Goal: Find specific page/section: Find specific page/section

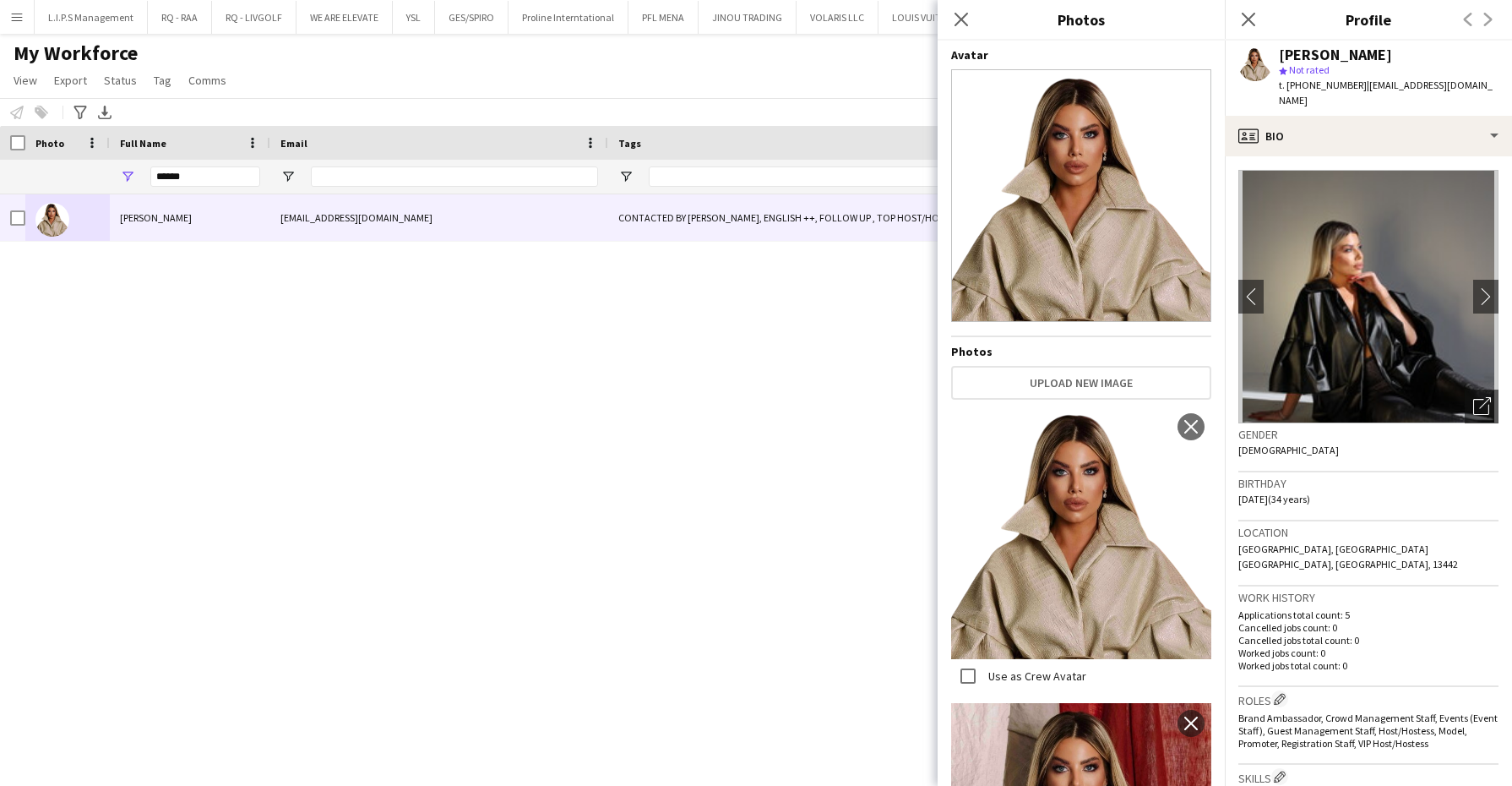
click at [18, 20] on app-icon "Menu" at bounding box center [17, 17] width 14 height 14
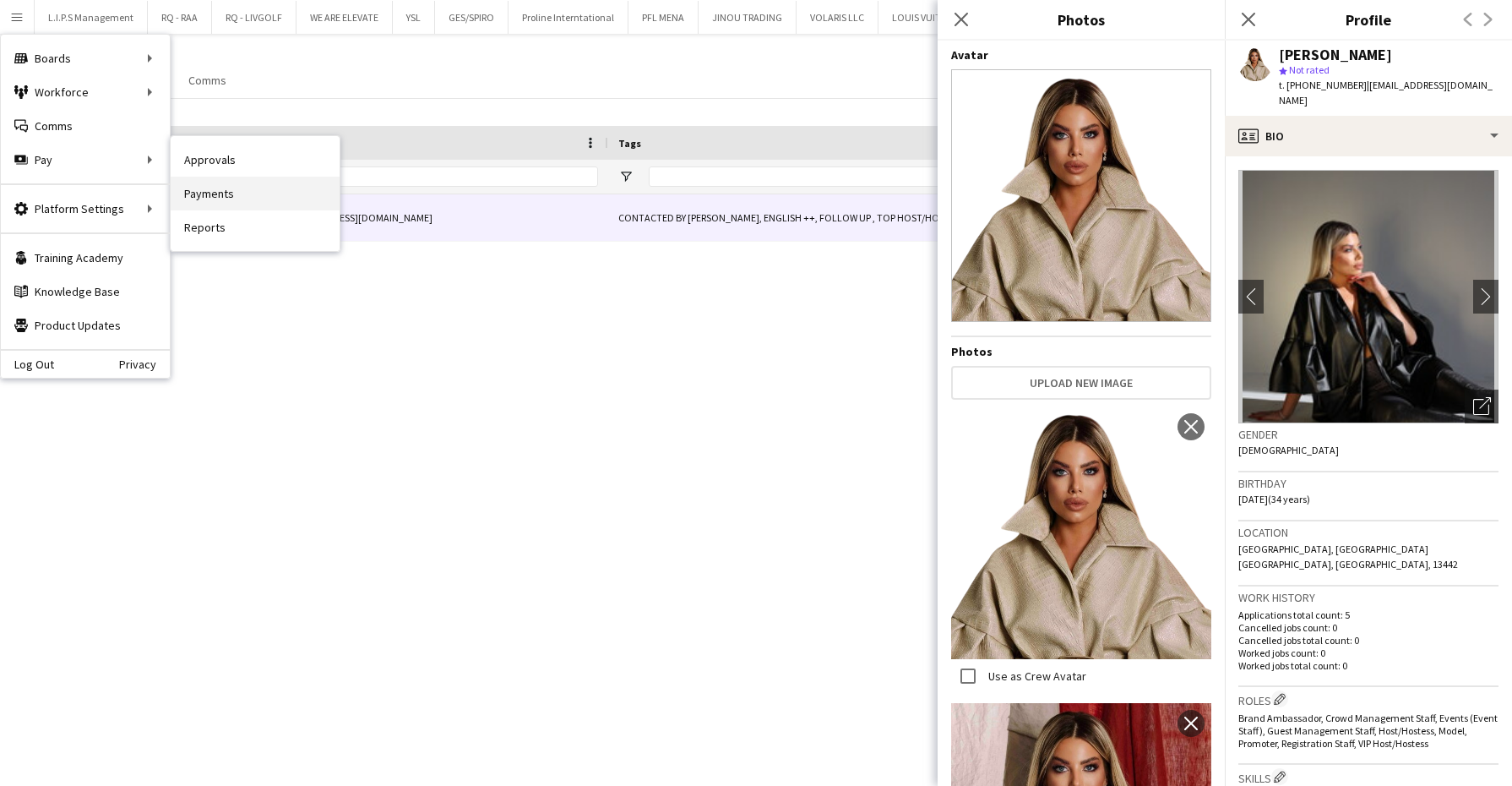
click at [245, 201] on link "Payments" at bounding box center [255, 193] width 169 height 33
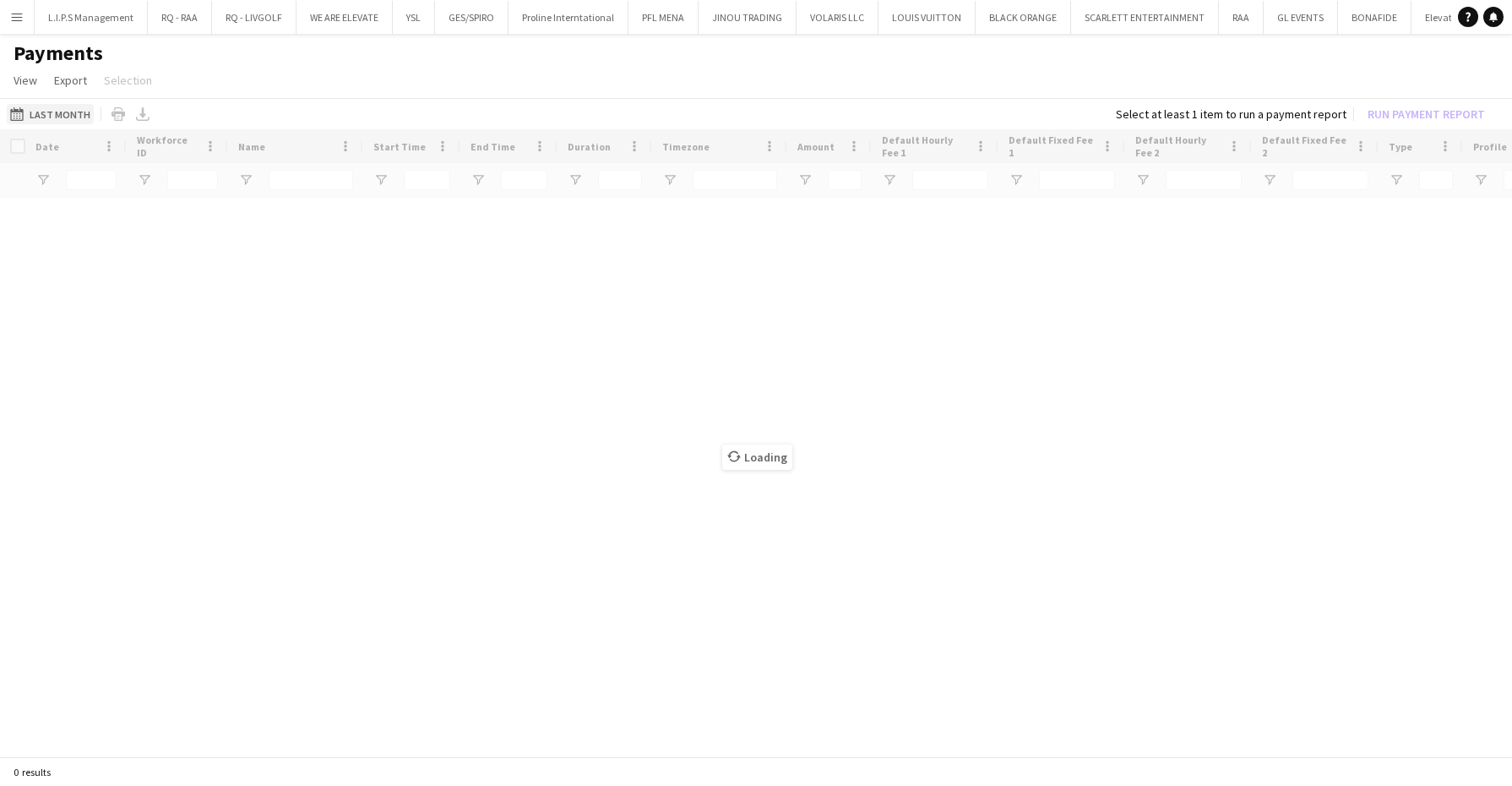
click at [66, 107] on button "Last Month Last Month" at bounding box center [50, 114] width 87 height 21
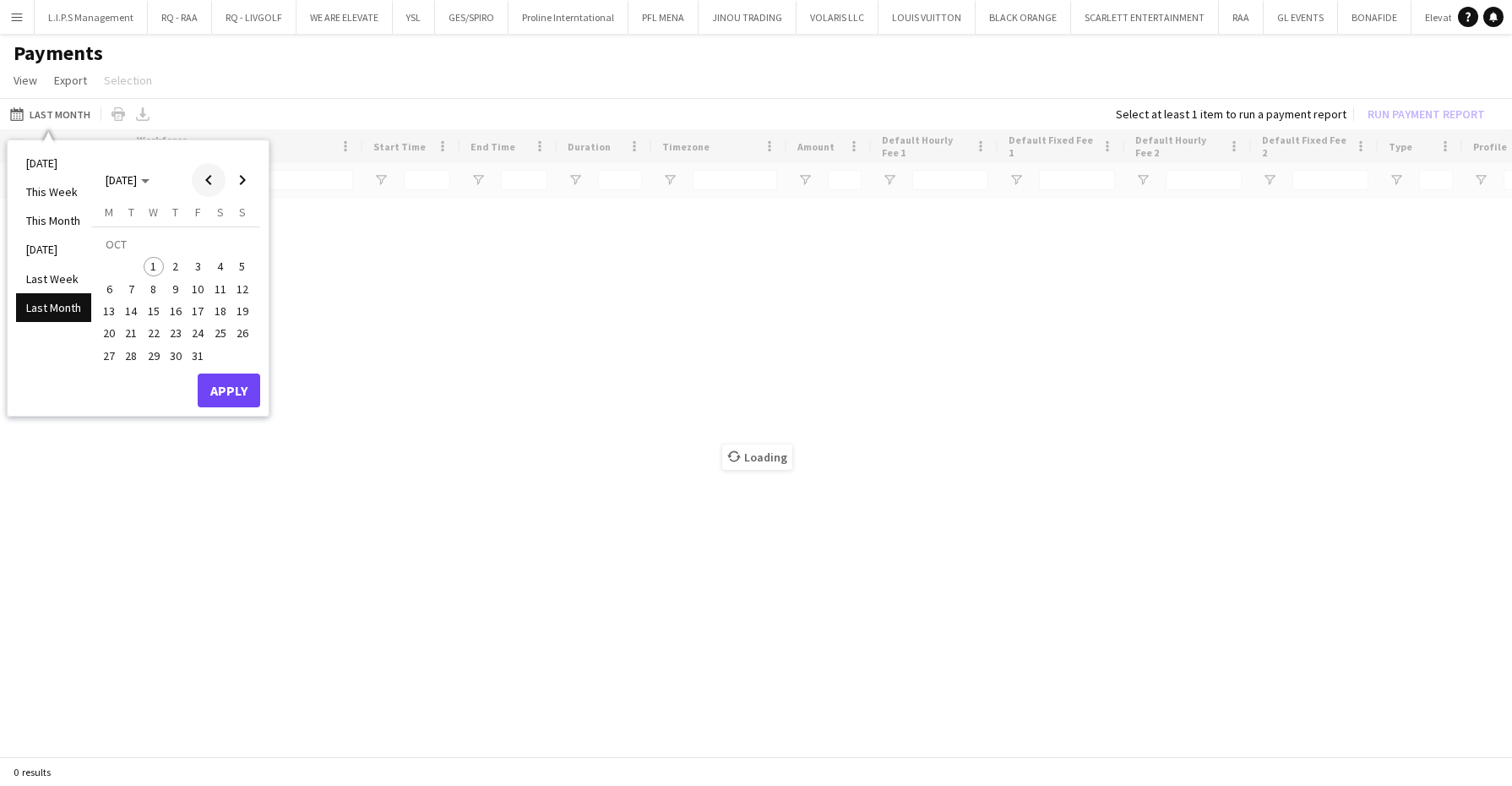
click at [211, 178] on span "Previous month" at bounding box center [208, 180] width 33 height 33
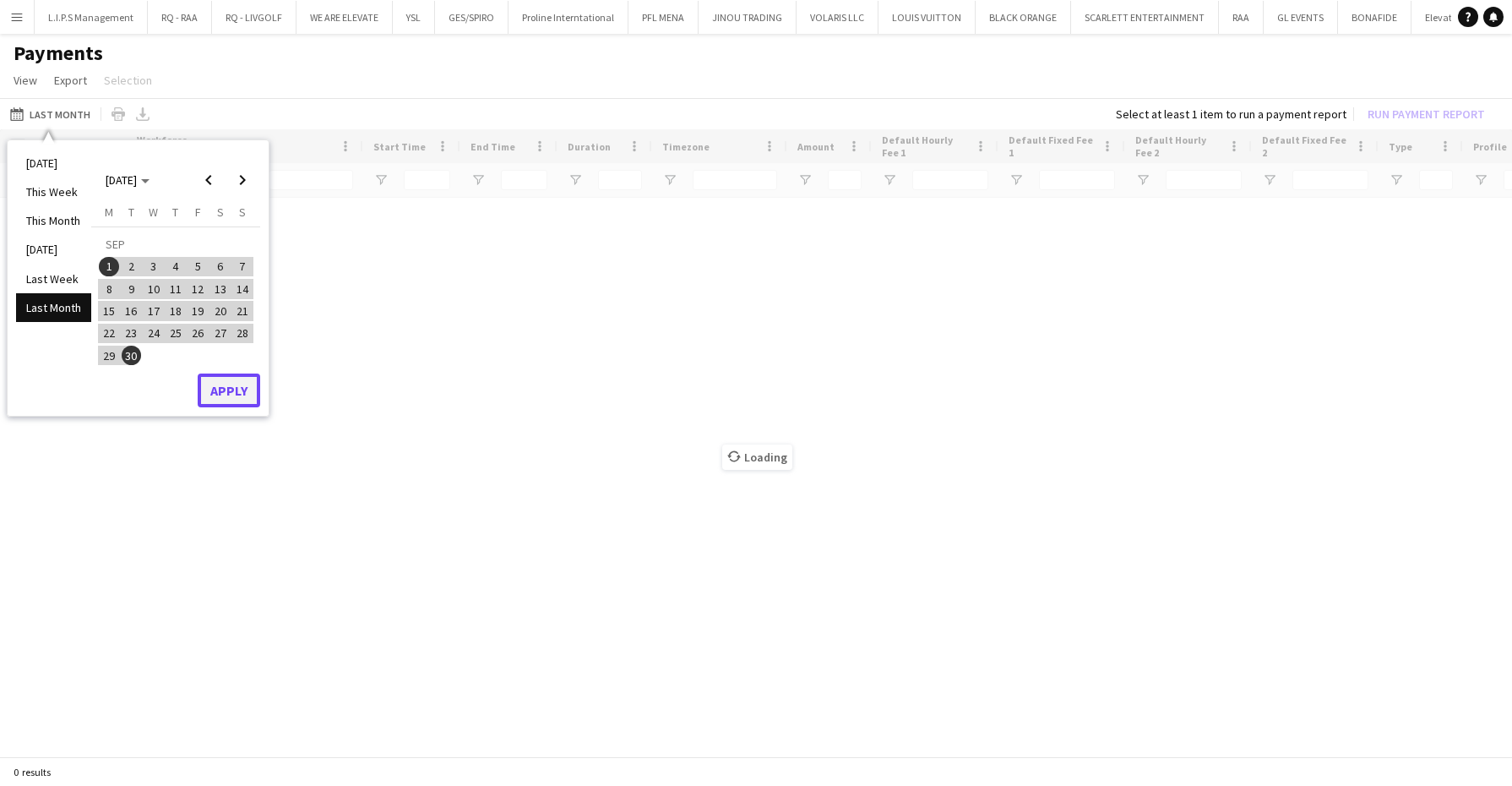
click at [213, 386] on button "Apply" at bounding box center [229, 391] width 63 height 33
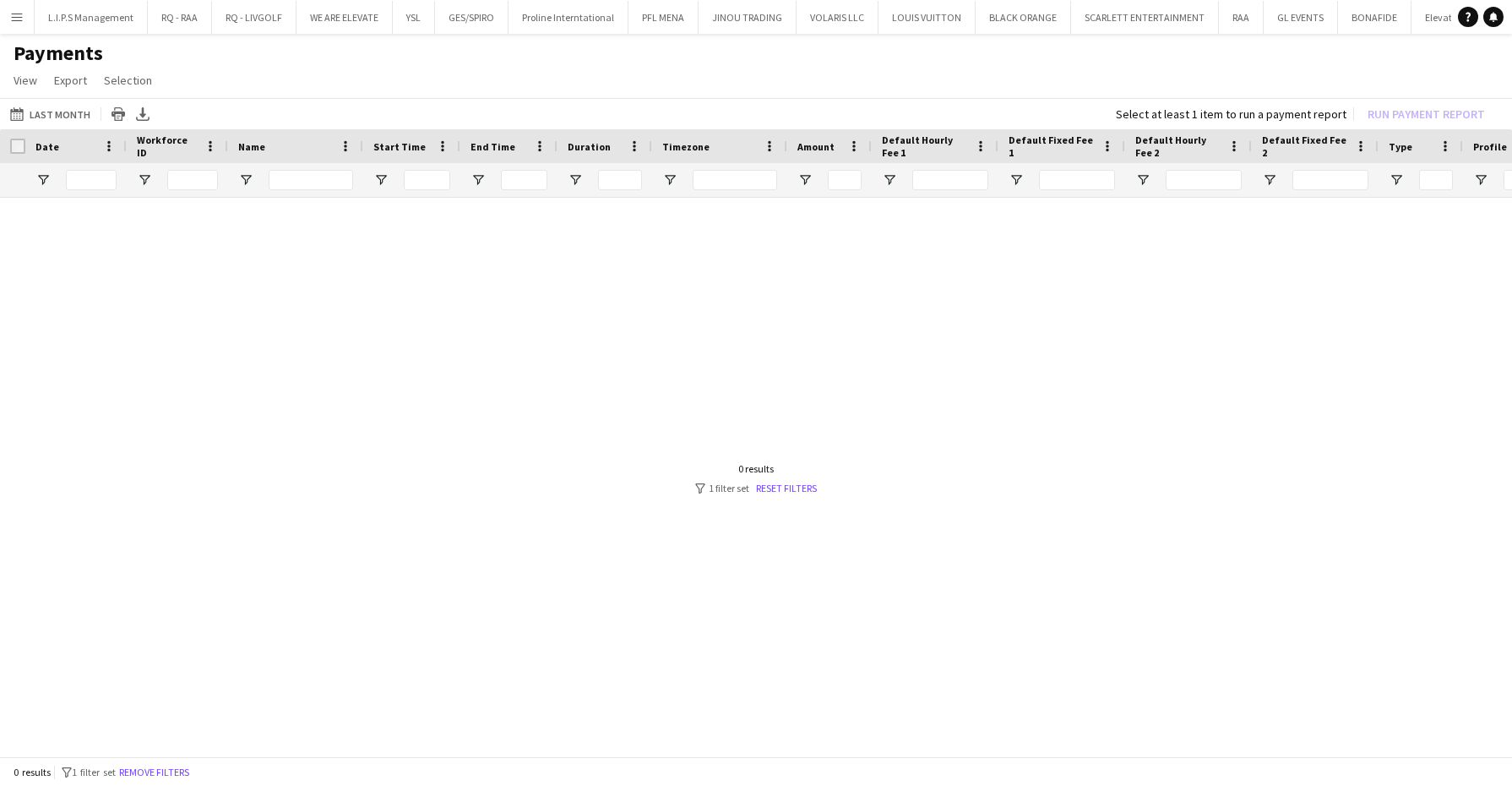
type input "***"
click at [184, 773] on button "Remove filters" at bounding box center [154, 772] width 77 height 19
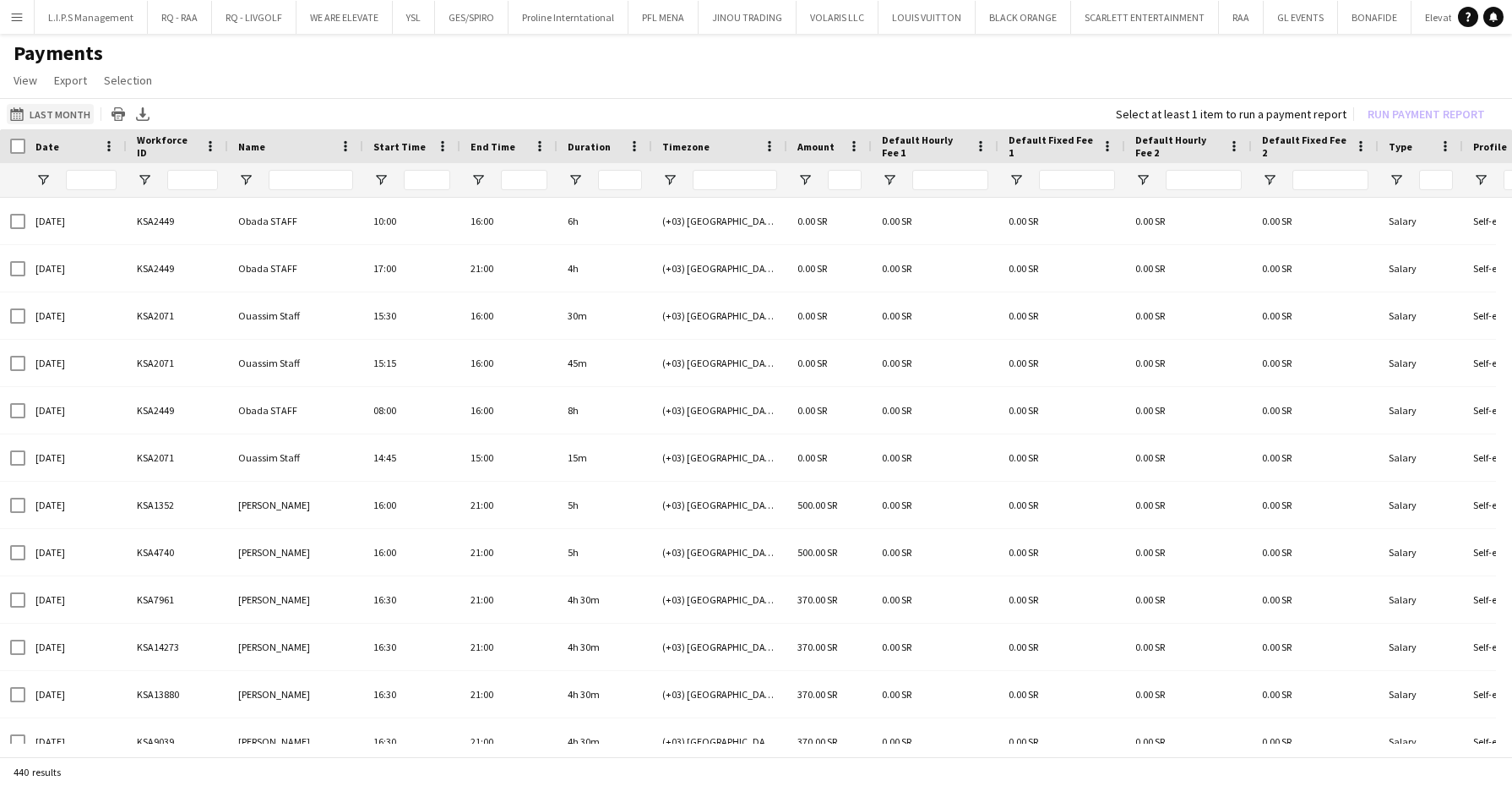
click at [43, 113] on button "Last Month Last Month" at bounding box center [50, 114] width 87 height 21
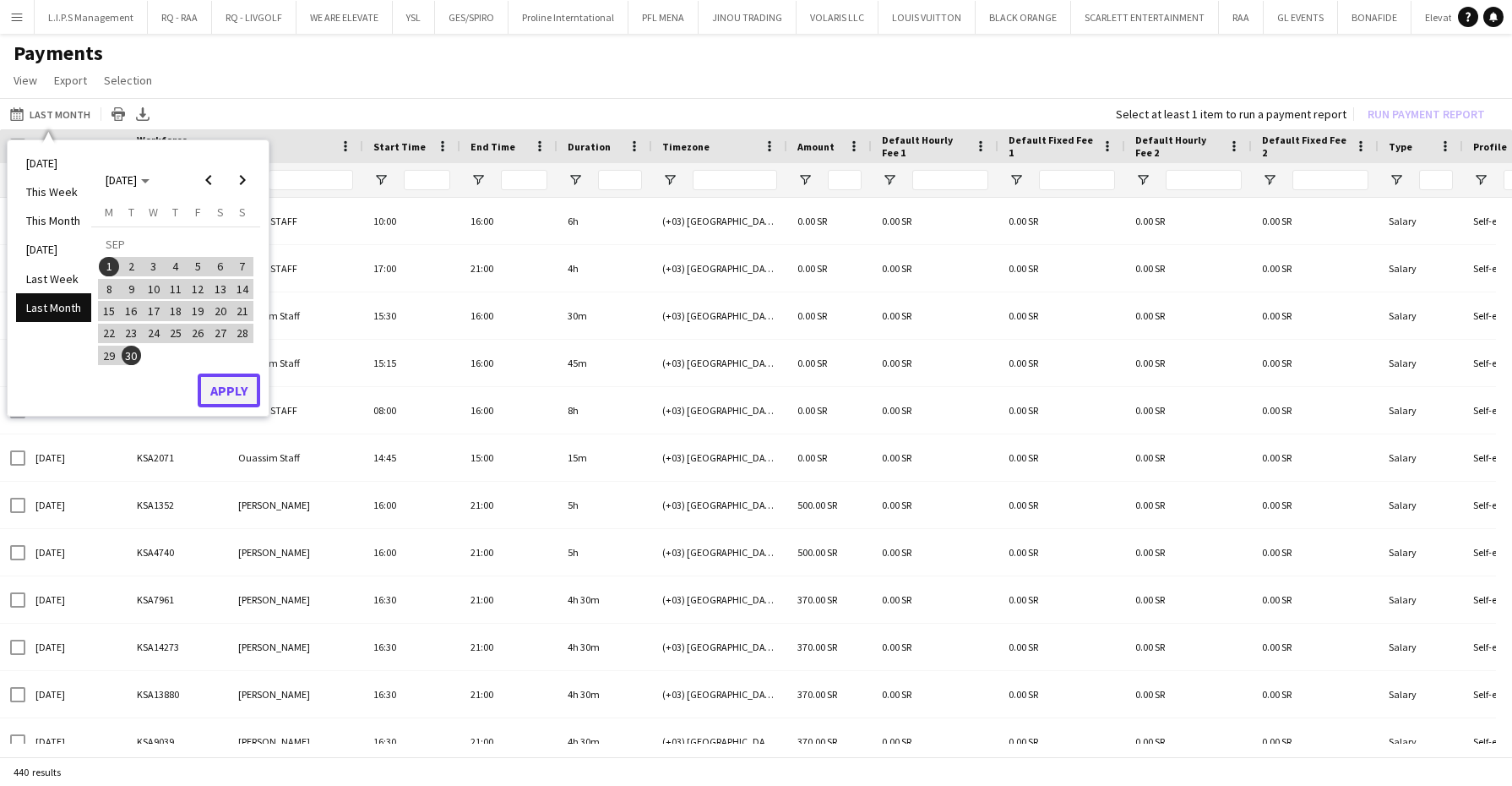
click at [217, 395] on button "Apply" at bounding box center [229, 391] width 63 height 33
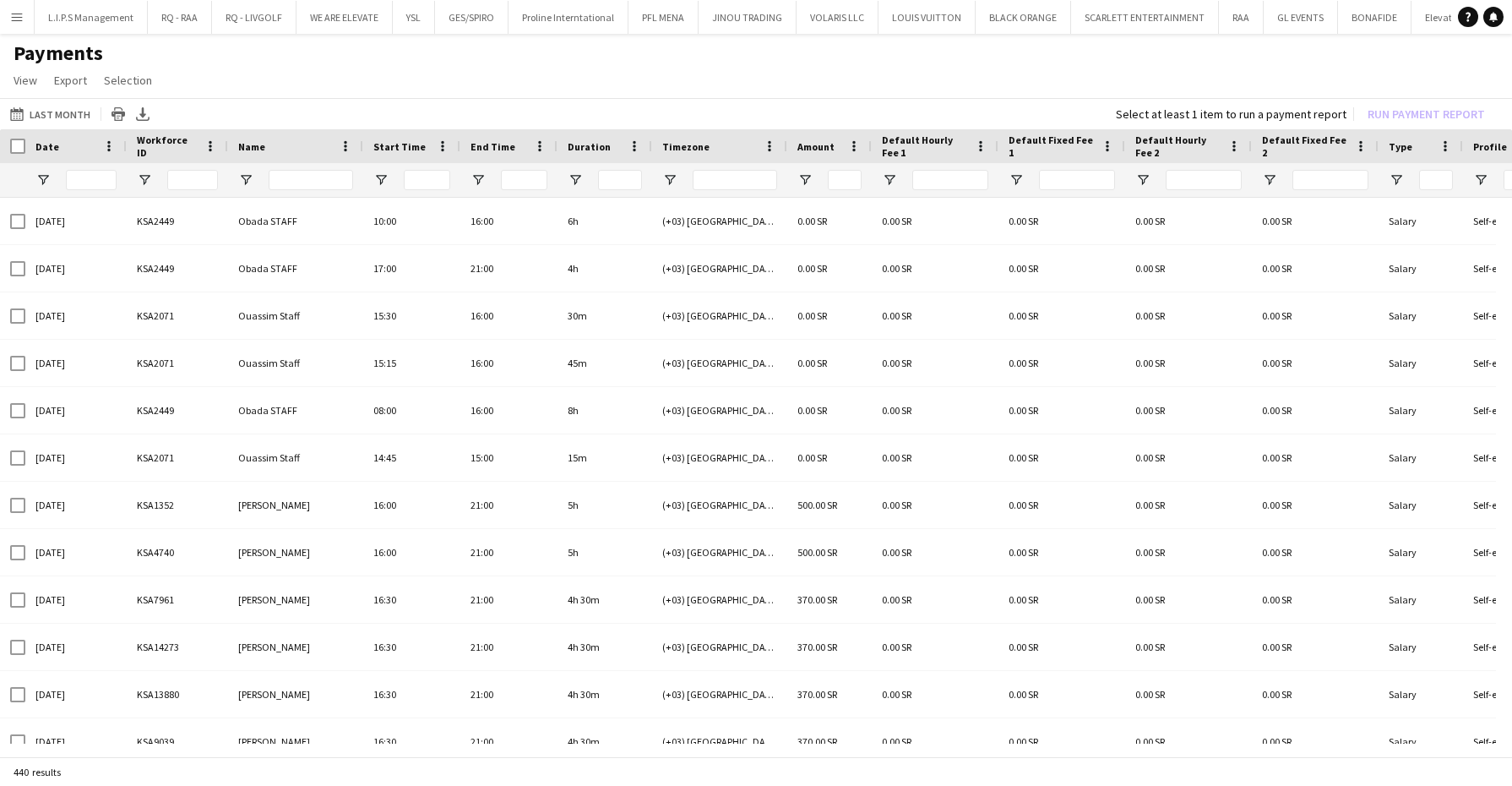
click at [26, 20] on button "Menu" at bounding box center [17, 17] width 33 height 33
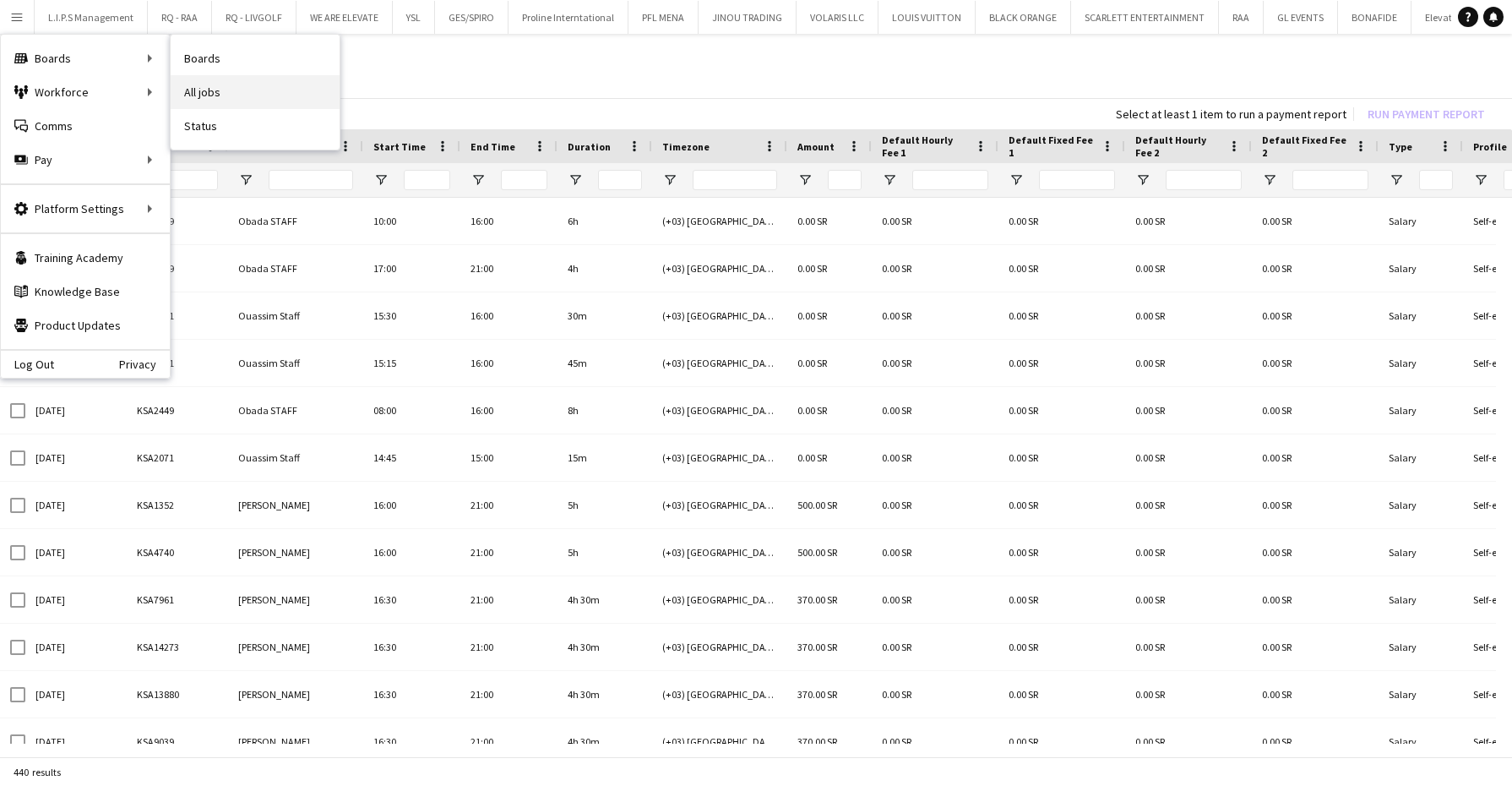
click at [199, 97] on link "All jobs" at bounding box center [255, 92] width 169 height 33
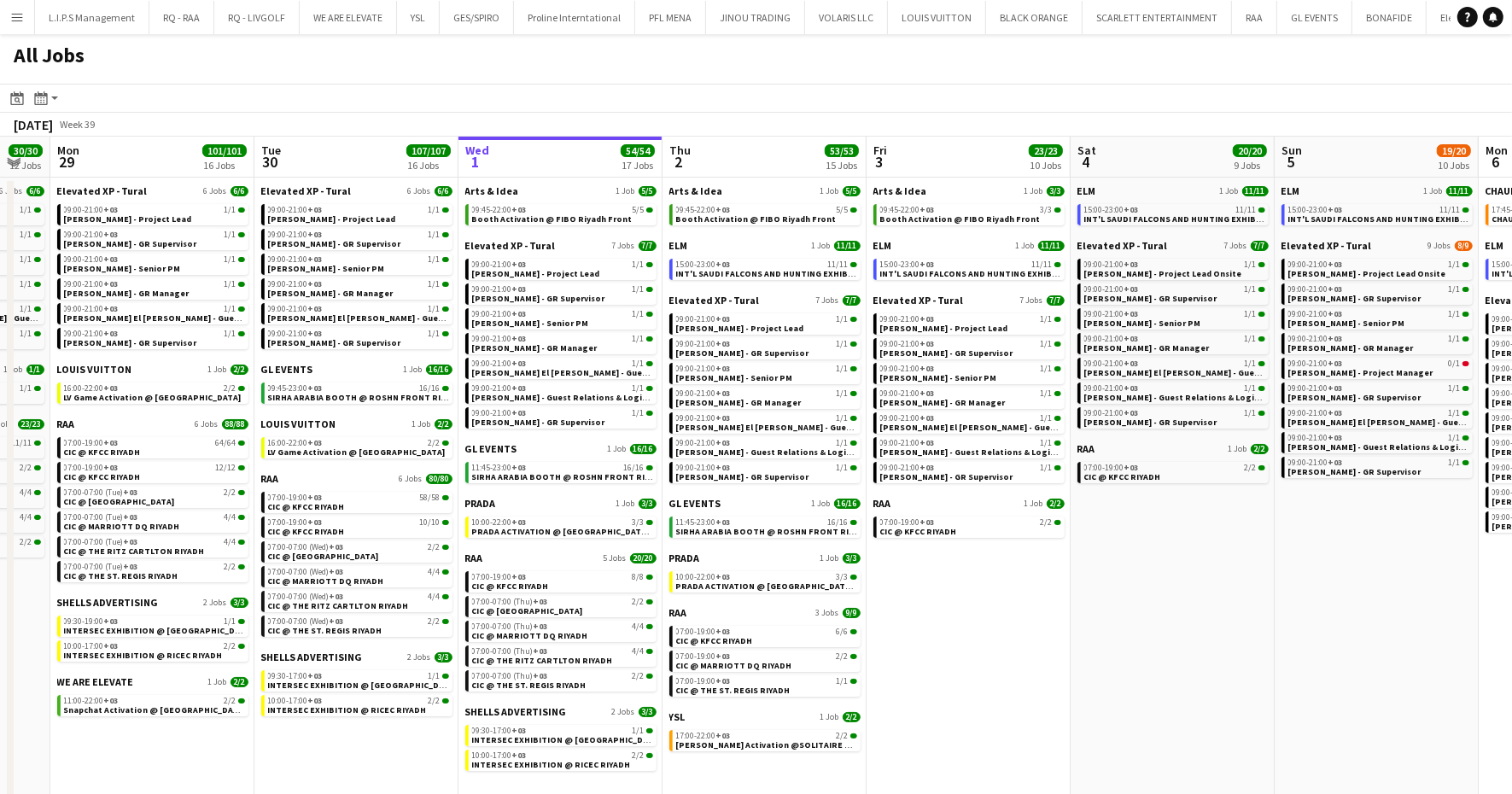
scroll to position [0, 354]
